Goal: Task Accomplishment & Management: Manage account settings

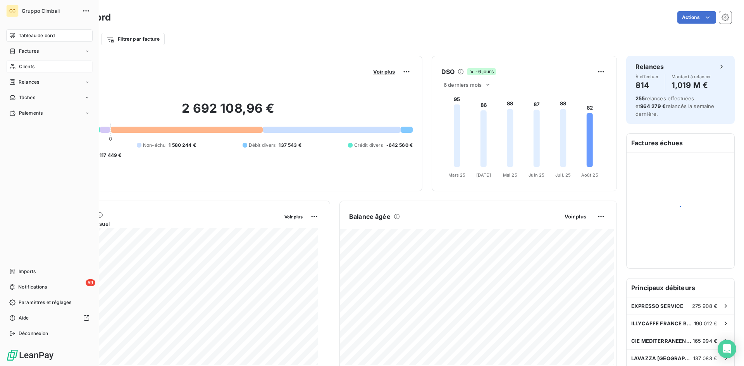
click at [22, 67] on span "Clients" at bounding box center [26, 66] width 15 height 7
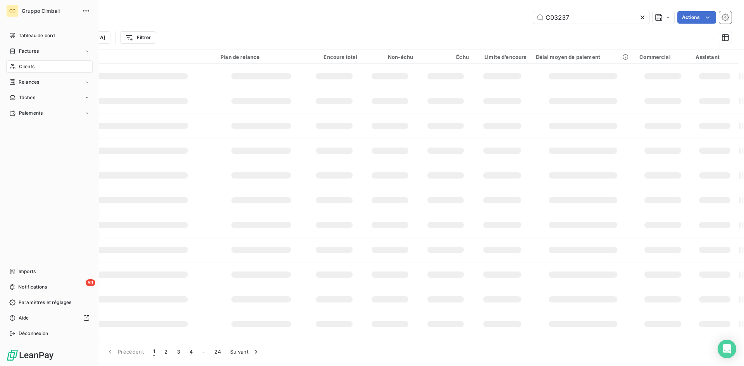
type input "C03237"
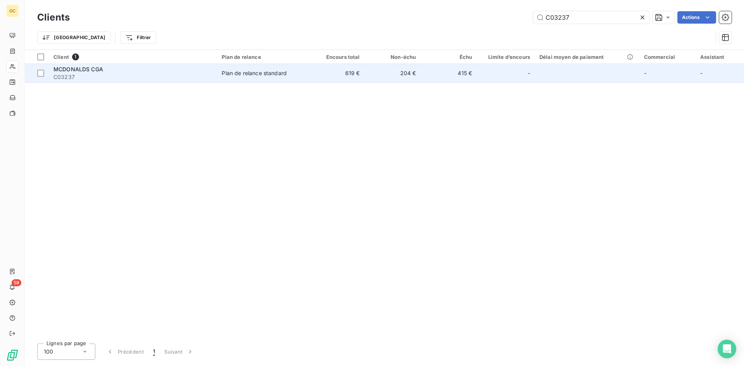
click at [71, 67] on span "MCDONALDS CGA" at bounding box center [78, 69] width 50 height 7
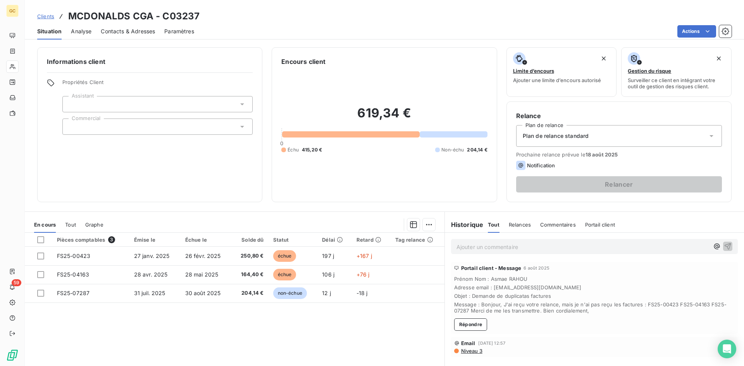
click at [125, 29] on span "Contacts & Adresses" at bounding box center [128, 31] width 54 height 8
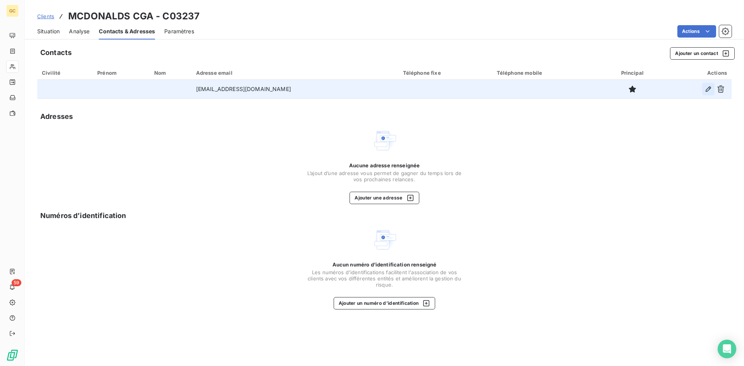
click at [709, 90] on icon "button" at bounding box center [708, 89] width 8 height 8
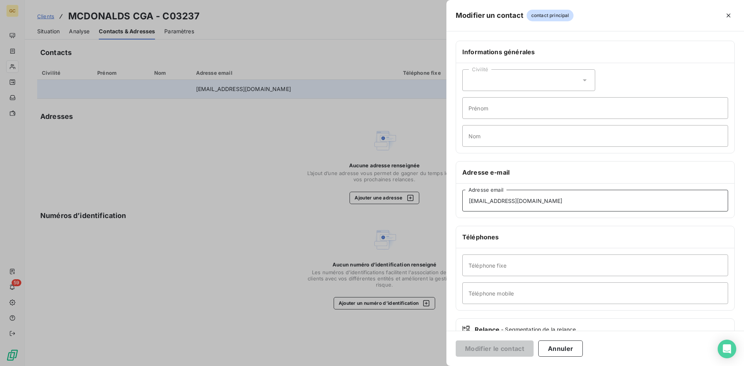
drag, startPoint x: 542, startPoint y: 199, endPoint x: 239, endPoint y: 170, distance: 304.7
click at [239, 366] on div "Modifier un contact contact principal Informations générales Civilité Prénom No…" at bounding box center [372, 366] width 744 height 0
paste input "[EMAIL_ADDRESS][DOMAIN_NAME]"
type input "[EMAIL_ADDRESS][DOMAIN_NAME]"
click at [493, 347] on button "Modifier le contact" at bounding box center [494, 348] width 78 height 16
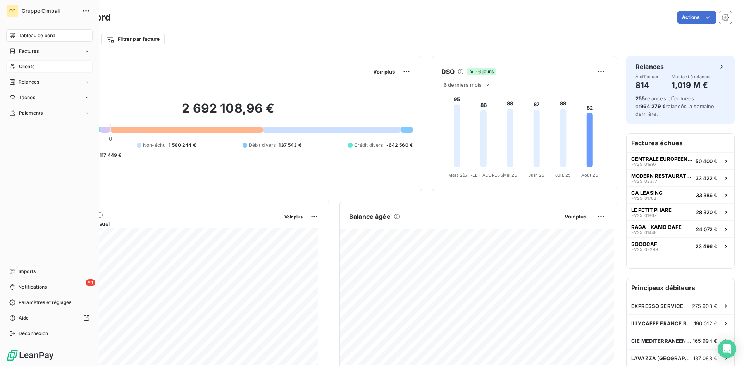
click at [28, 69] on span "Clients" at bounding box center [26, 66] width 15 height 7
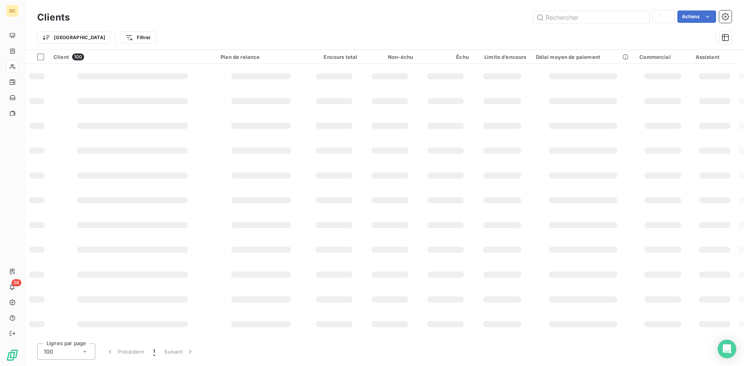
type input "C03237"
type input "c07622"
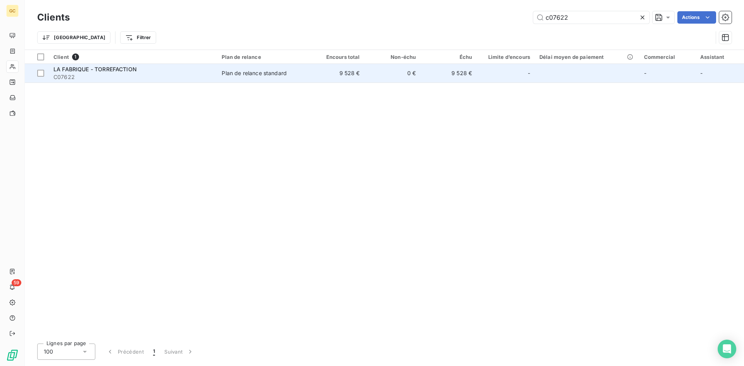
click at [116, 72] on span "LA FABRIQUE - TORREFACTION" at bounding box center [94, 69] width 83 height 7
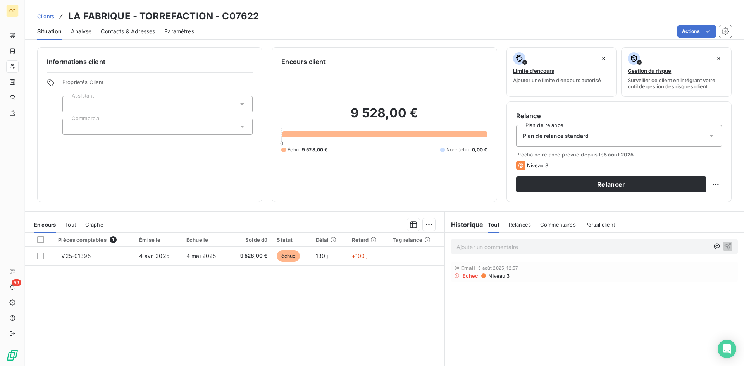
click at [128, 34] on span "Contacts & Adresses" at bounding box center [128, 31] width 54 height 8
